Goal: Information Seeking & Learning: Find specific page/section

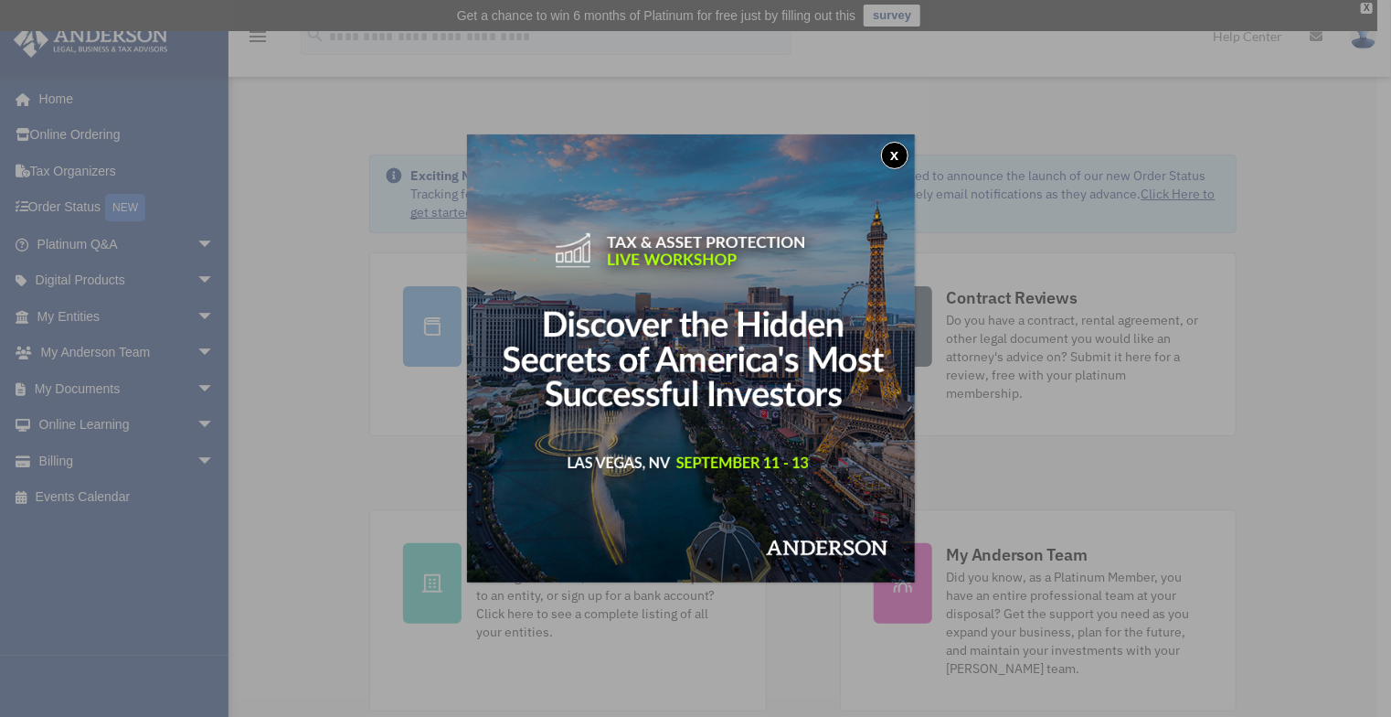
click at [897, 152] on button "x" at bounding box center [894, 155] width 27 height 27
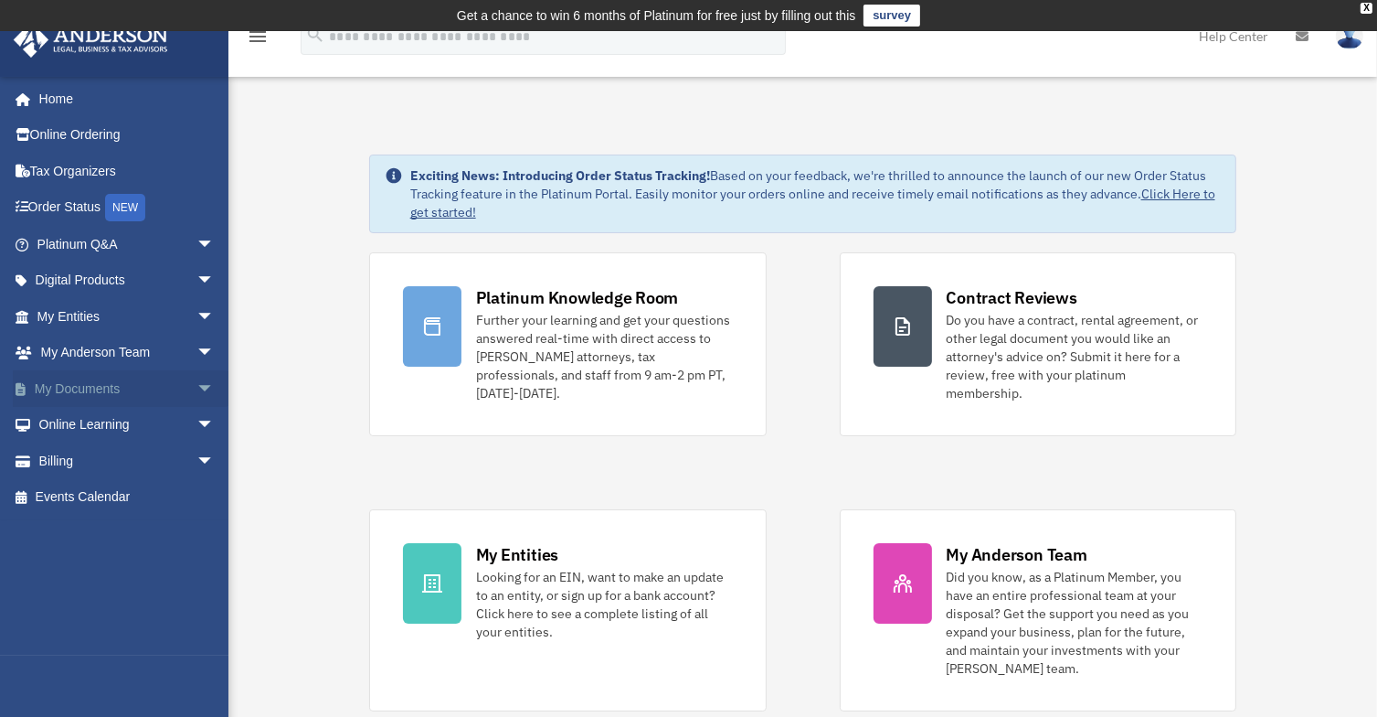
click at [84, 379] on link "My Documents arrow_drop_down" at bounding box center [127, 388] width 229 height 37
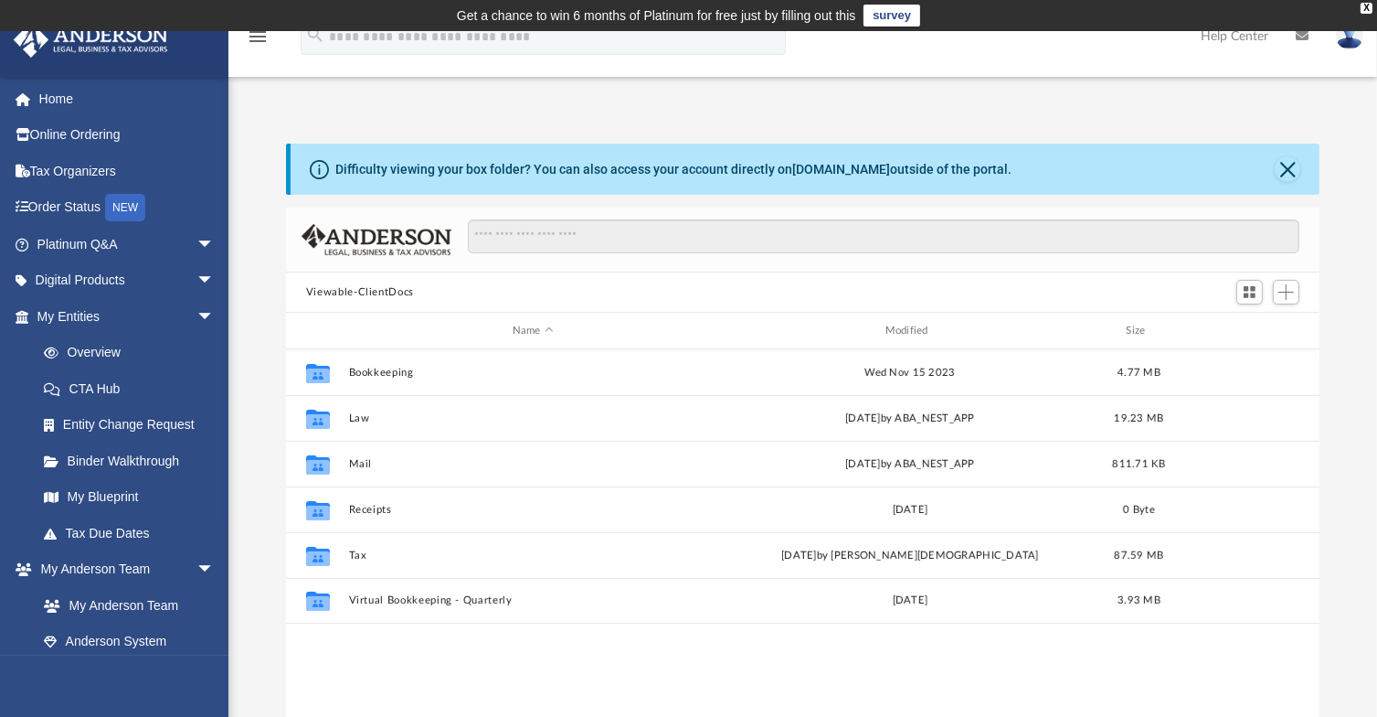
scroll to position [401, 1020]
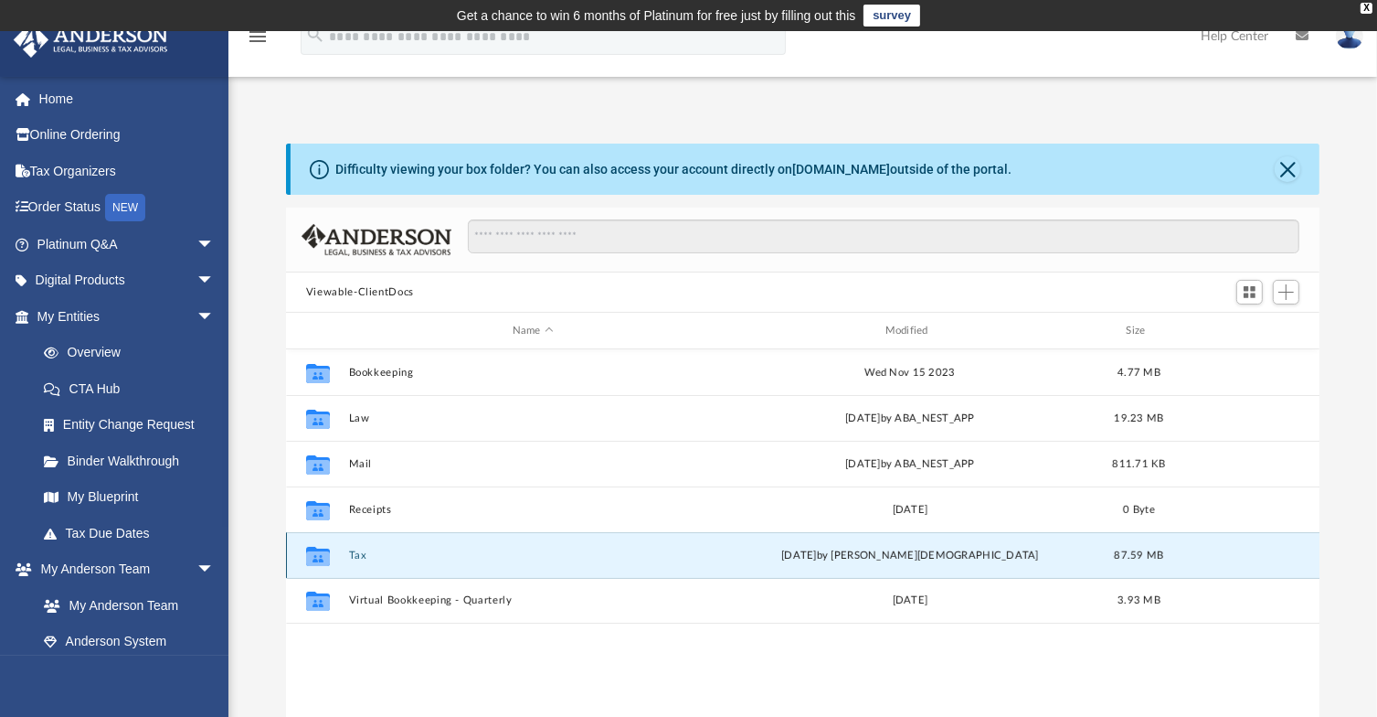
click at [353, 555] on button "Tax" at bounding box center [532, 555] width 369 height 12
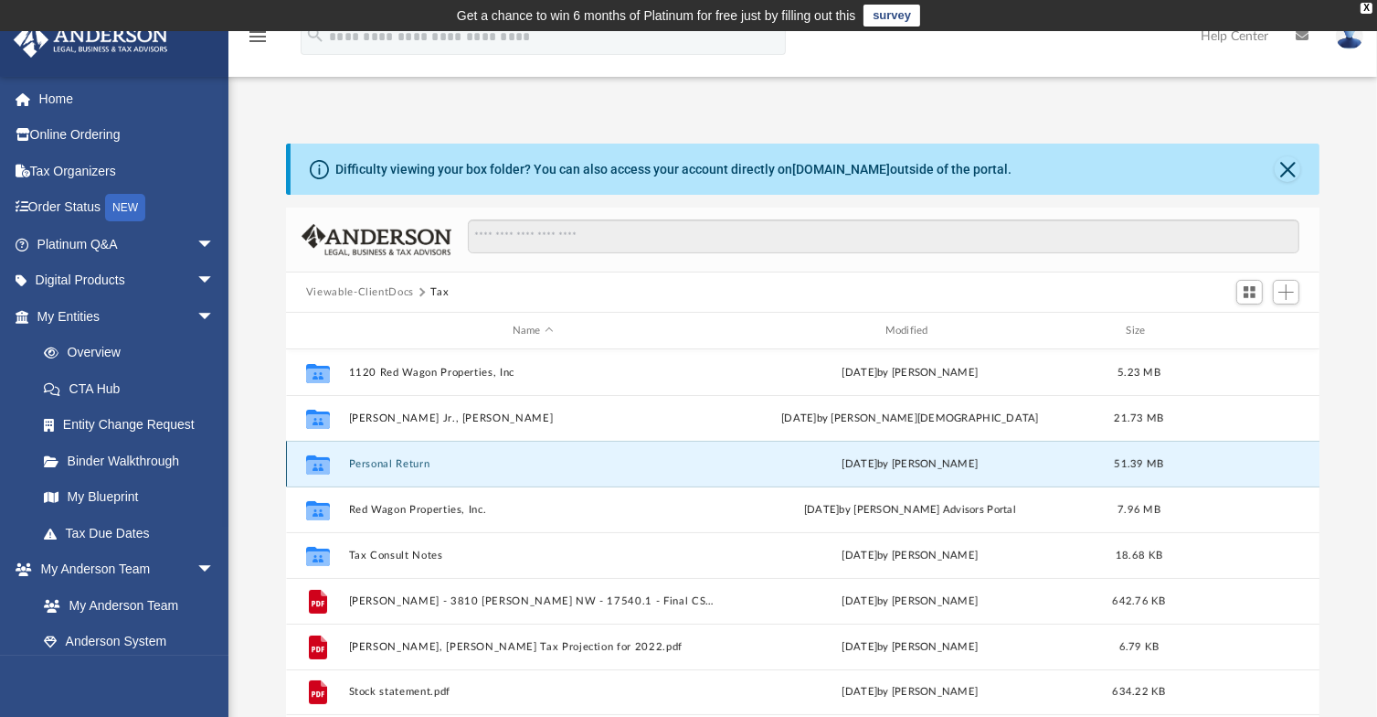
click at [407, 463] on button "Personal Return" at bounding box center [532, 464] width 369 height 12
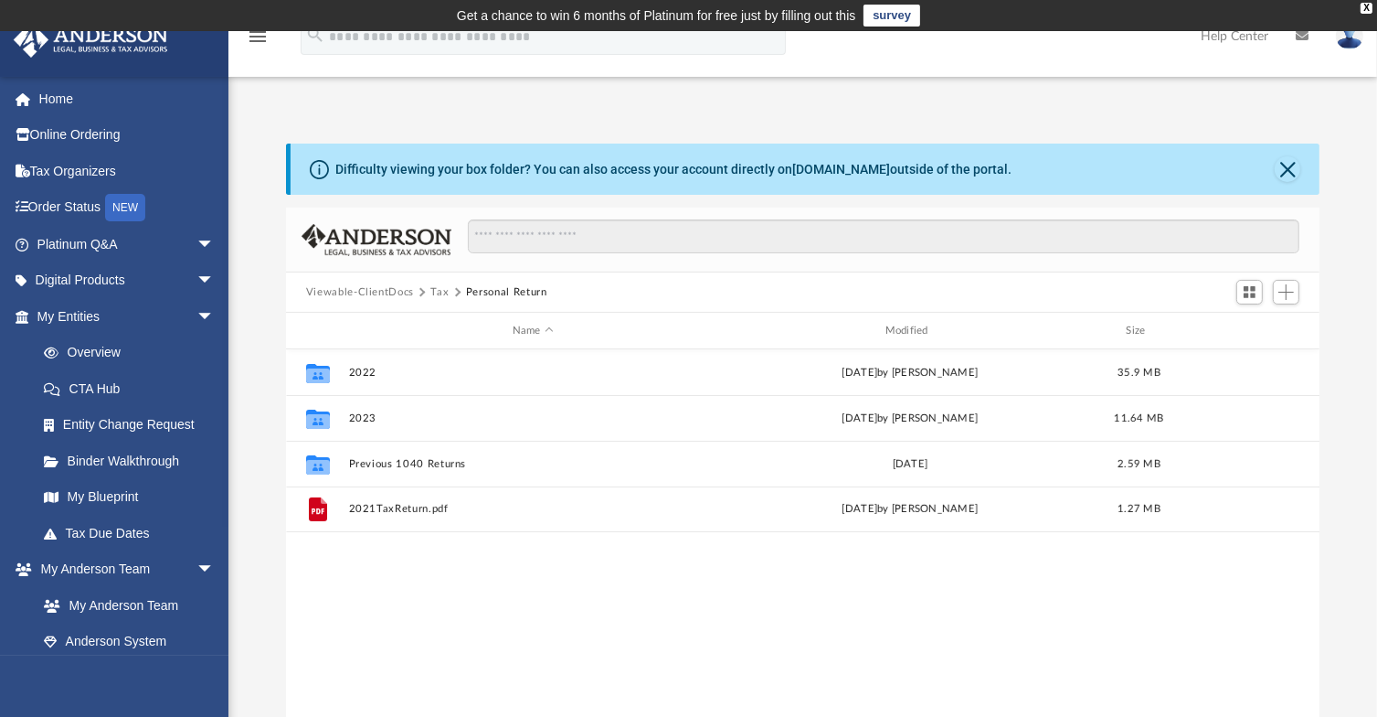
click at [436, 288] on button "Tax" at bounding box center [439, 292] width 18 height 16
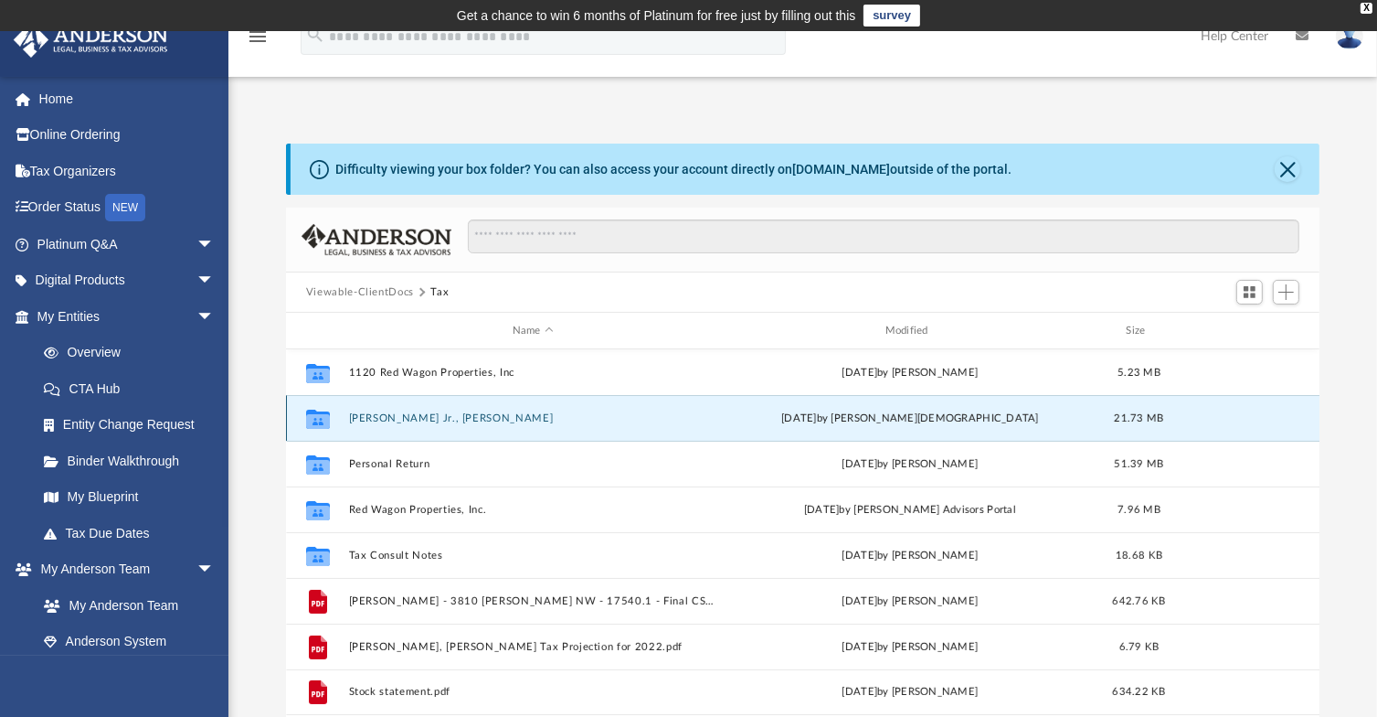
click at [384, 417] on button "[PERSON_NAME] Jr., [PERSON_NAME]" at bounding box center [532, 418] width 369 height 12
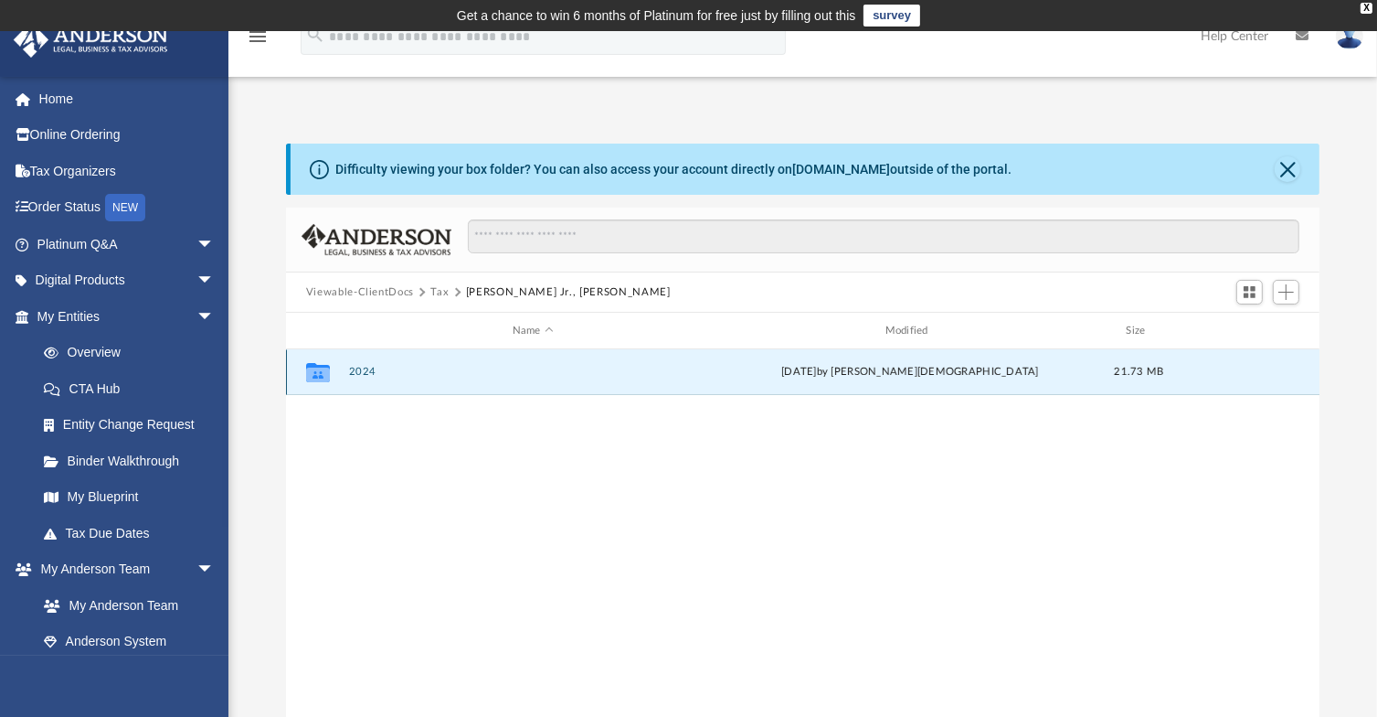
click at [366, 368] on button "2024" at bounding box center [532, 372] width 369 height 12
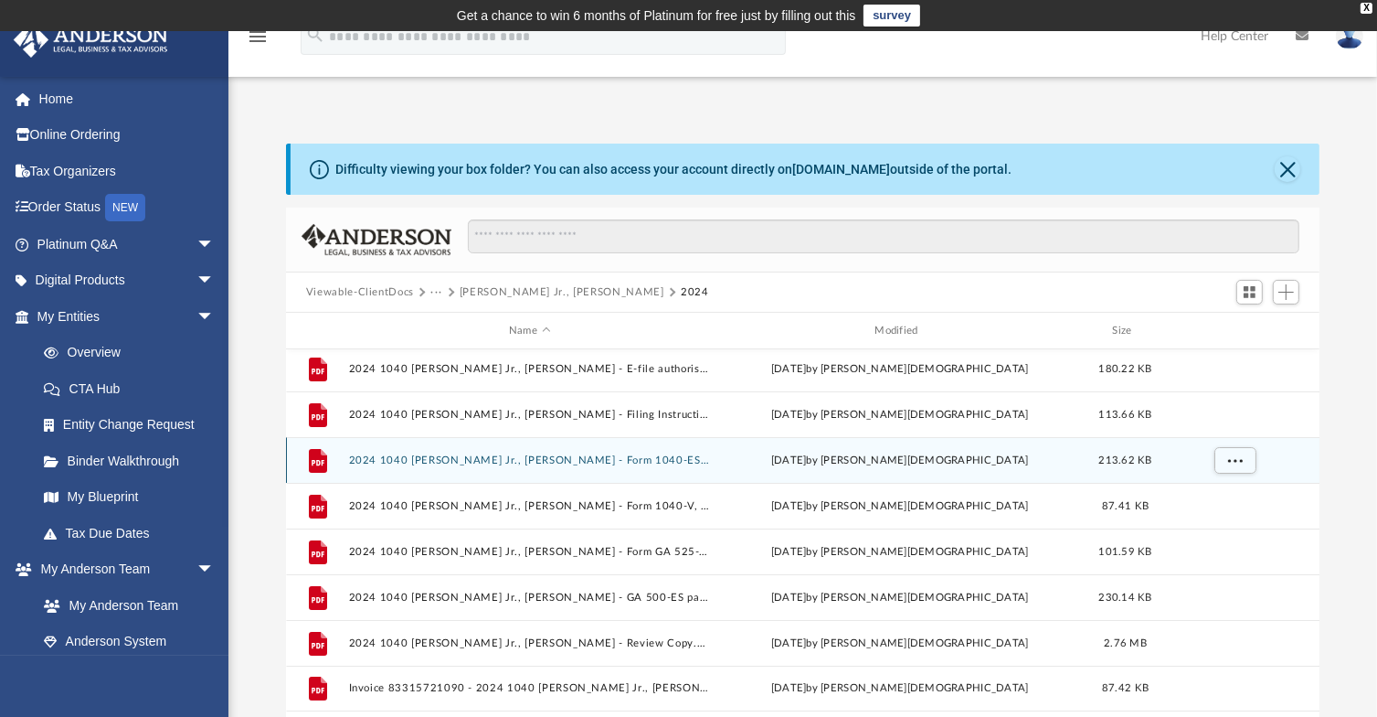
scroll to position [0, 0]
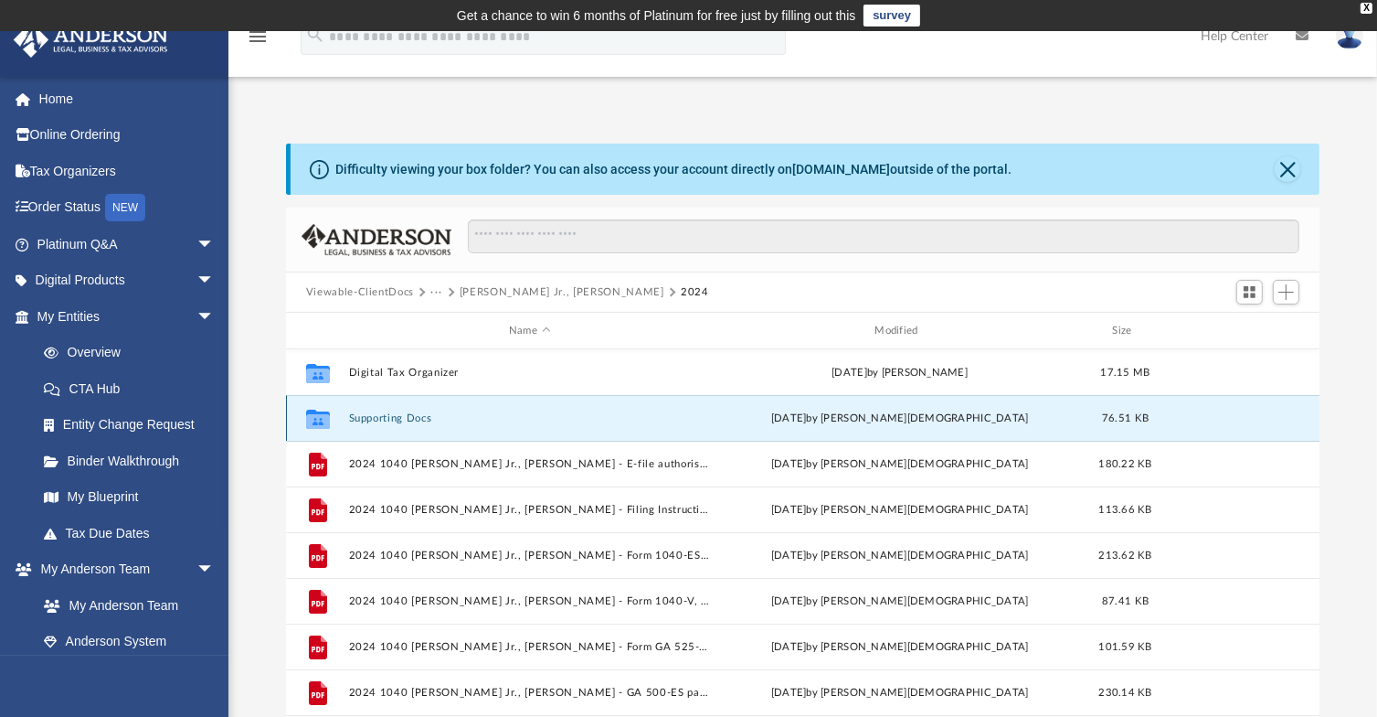
click at [404, 419] on button "Supporting Docs" at bounding box center [529, 418] width 362 height 12
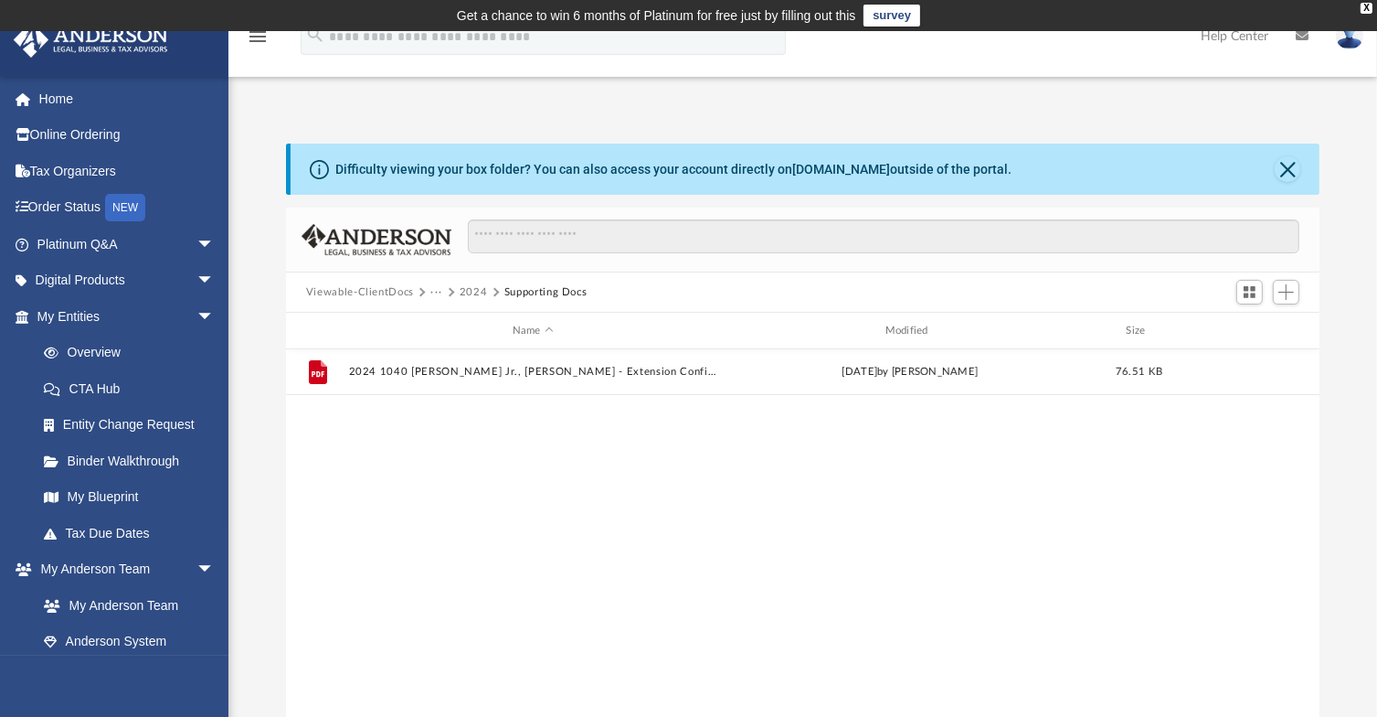
click at [475, 288] on button "2024" at bounding box center [474, 292] width 28 height 16
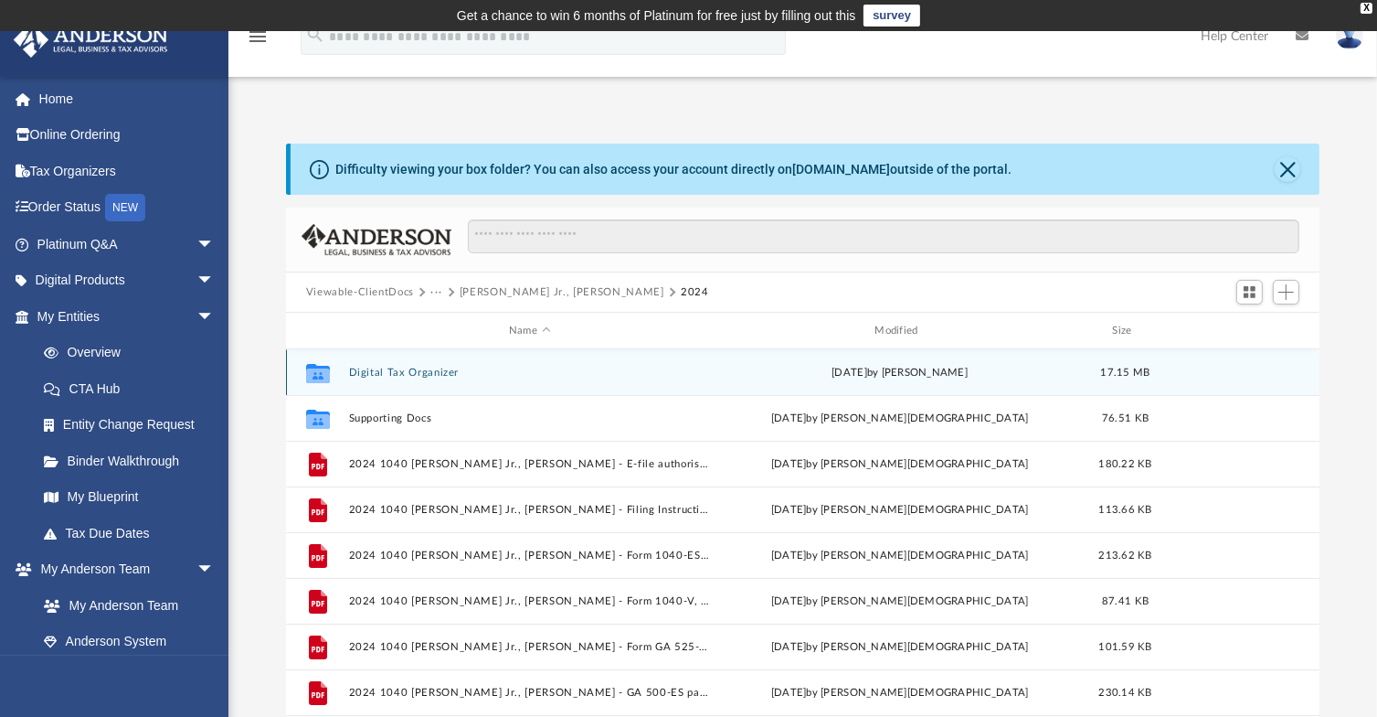
click at [406, 365] on div "Collaborated Folder Digital Tax Organizer [DATE] by [PERSON_NAME] 17.15 MB" at bounding box center [803, 372] width 1034 height 46
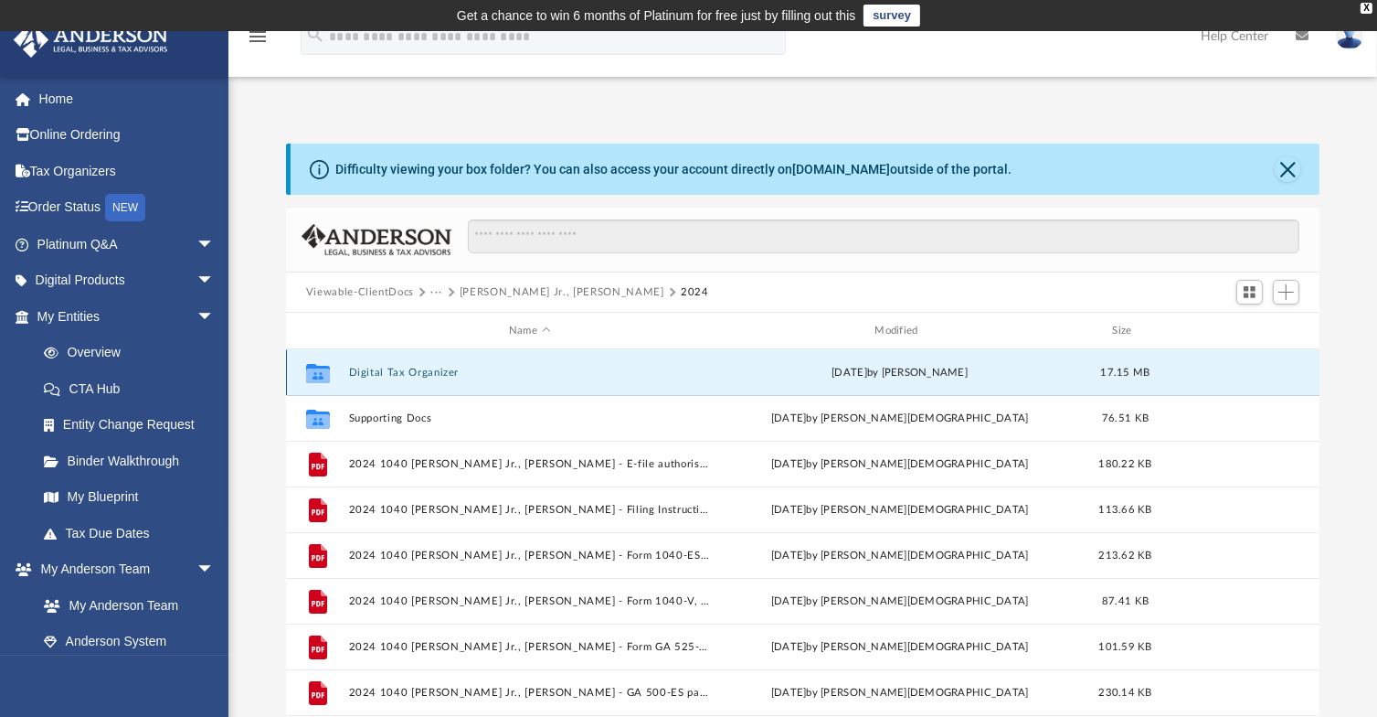
click at [405, 372] on button "Digital Tax Organizer" at bounding box center [529, 372] width 362 height 12
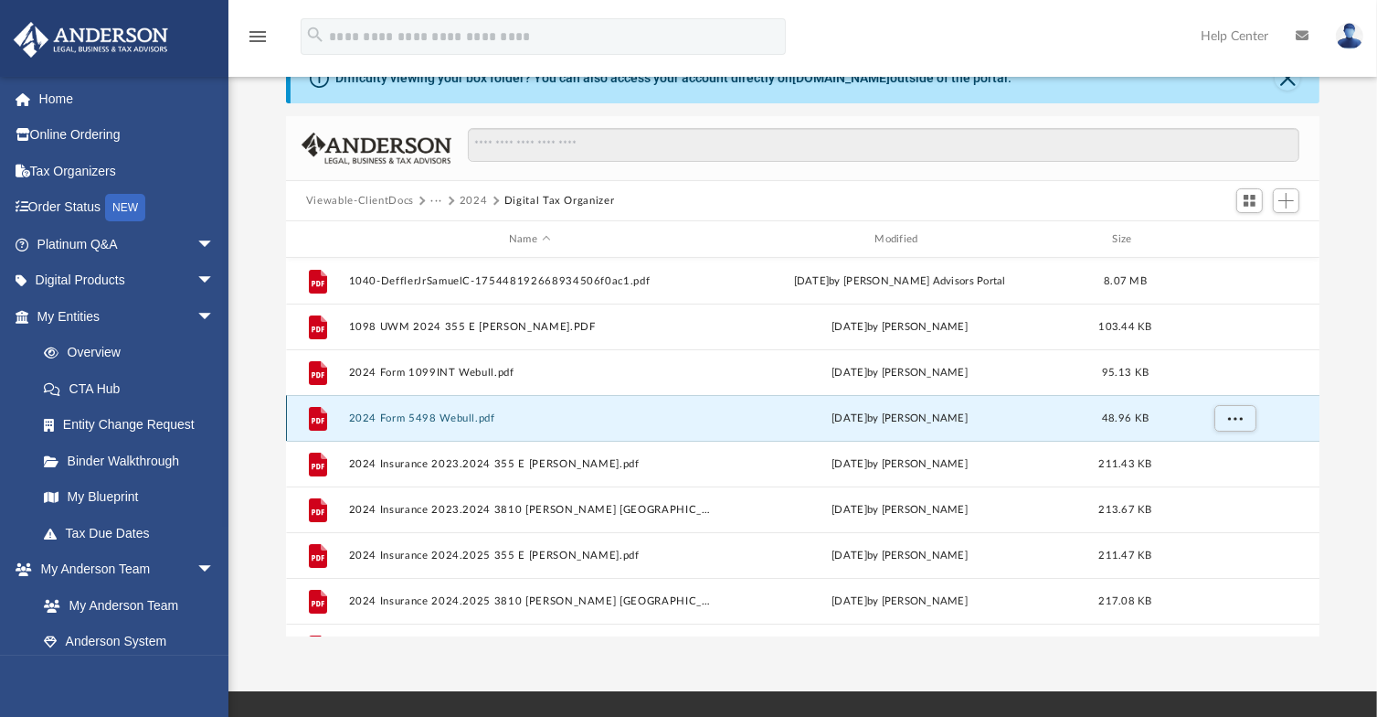
click at [444, 416] on button "2024 Form 5498 Webull.pdf" at bounding box center [529, 418] width 362 height 12
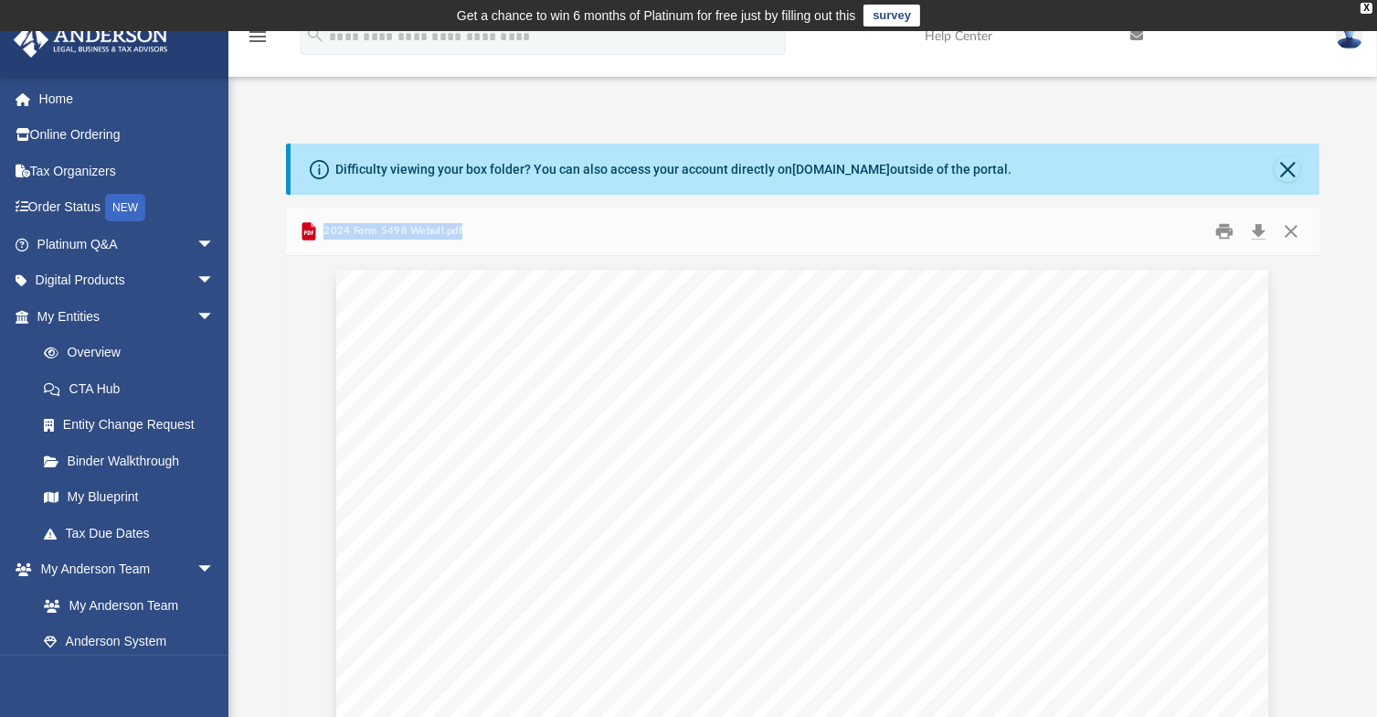
drag, startPoint x: 484, startPoint y: 226, endPoint x: 319, endPoint y: 235, distance: 165.7
click at [319, 235] on div "2024 Form 5498 Webull.pdf" at bounding box center [803, 231] width 1034 height 48
copy span "2024 Form 5498 Webull.pdf"
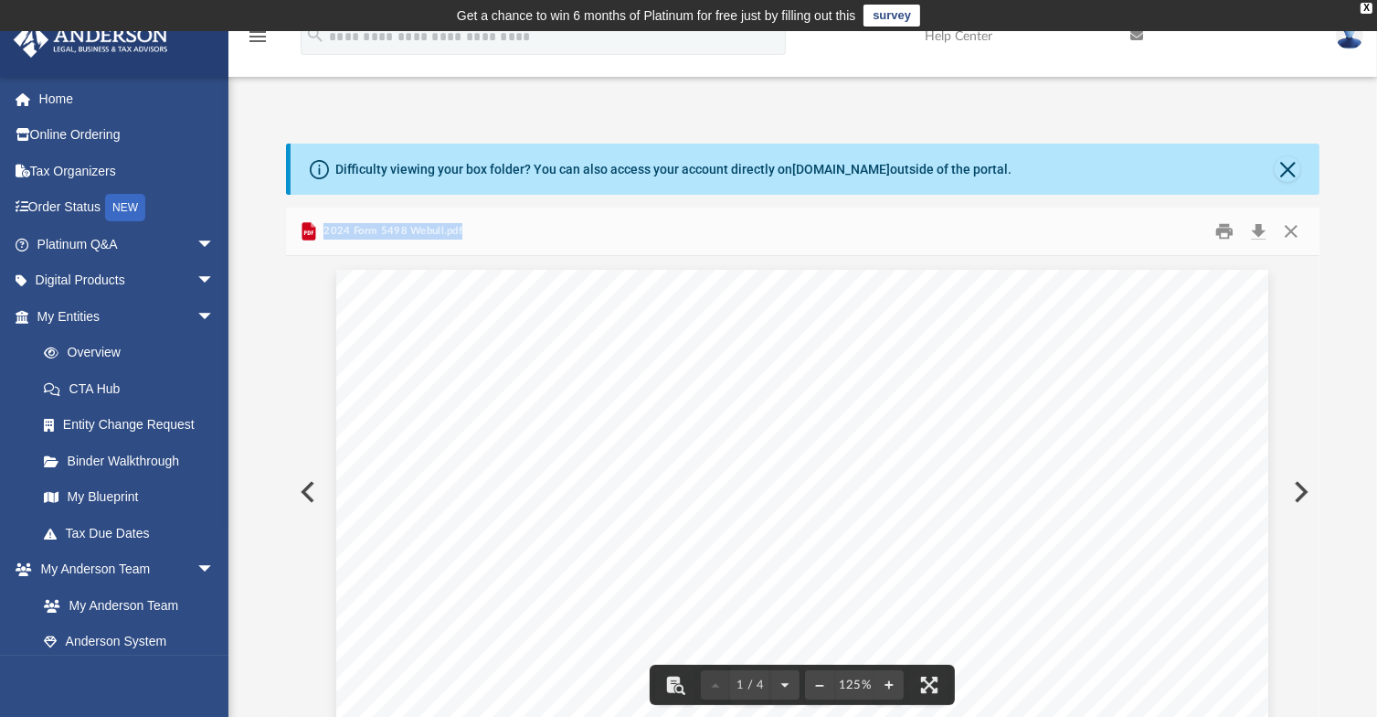
click at [574, 227] on div "2024 Form 5498 Webull.pdf" at bounding box center [803, 231] width 1034 height 48
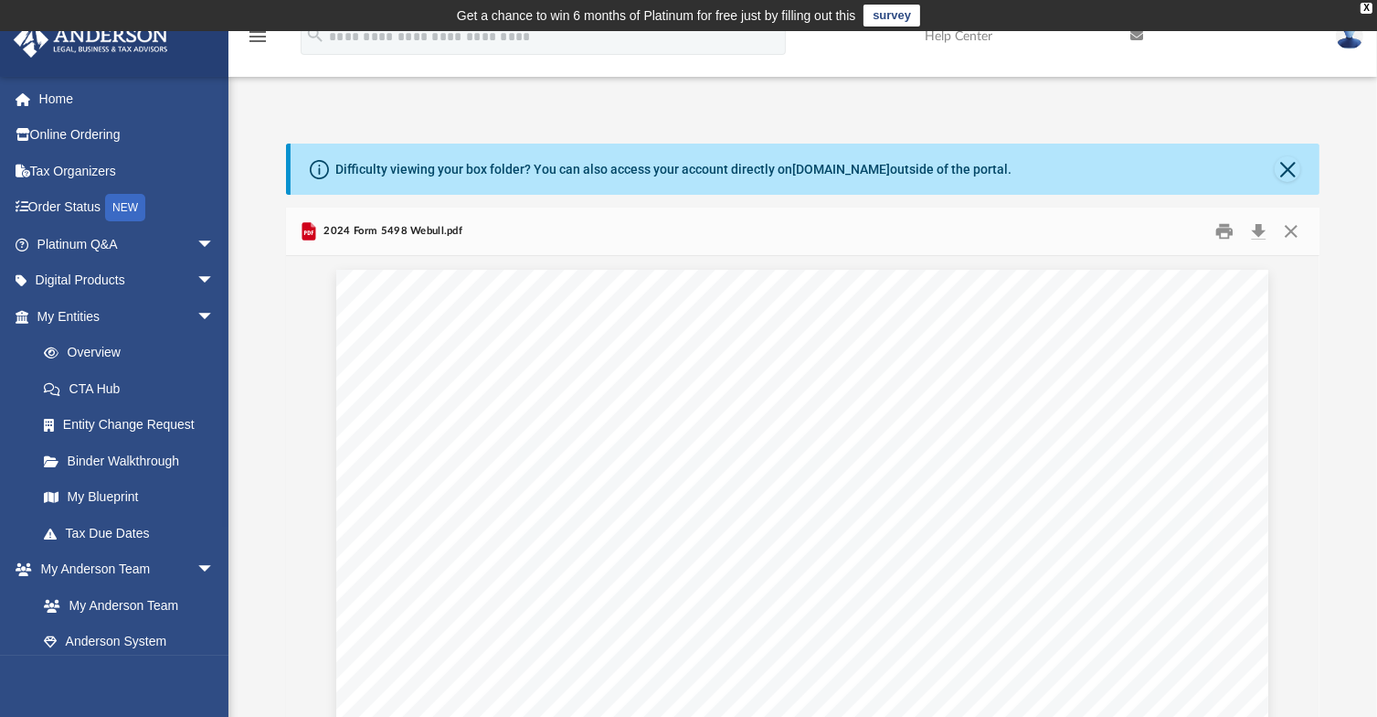
click at [499, 102] on div "App [EMAIL_ADDRESS][DOMAIN_NAME] Sign Out [EMAIL_ADDRESS][DOMAIN_NAME] Home Onl…" at bounding box center [688, 407] width 1377 height 642
